Goal: Register for event/course

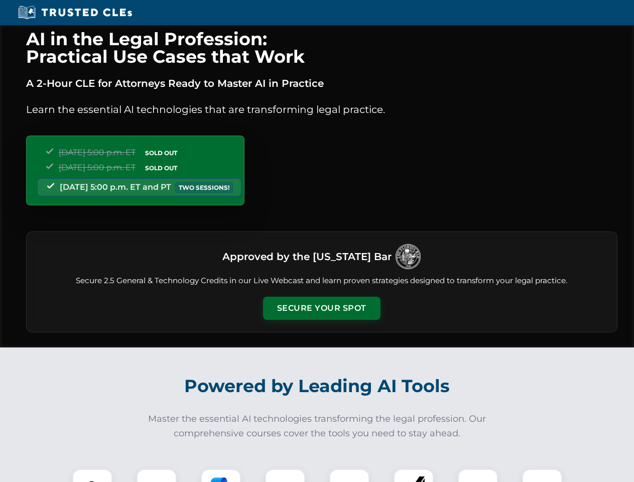
click at [321, 308] on button "Secure Your Spot" at bounding box center [322, 308] width 118 height 23
click at [92, 476] on img at bounding box center [92, 489] width 29 height 29
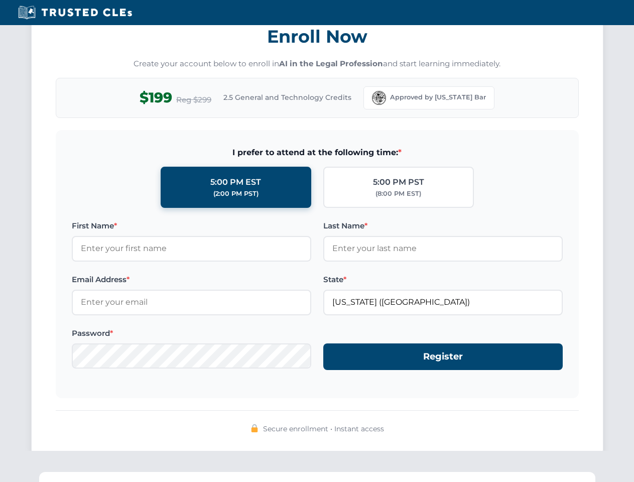
scroll to position [986, 0]
